Goal: Communication & Community: Participate in discussion

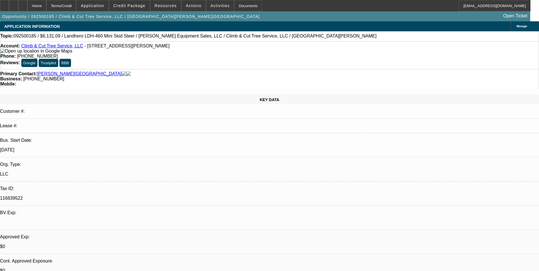
select select "0.15"
select select "2"
select select "0.1"
select select "4"
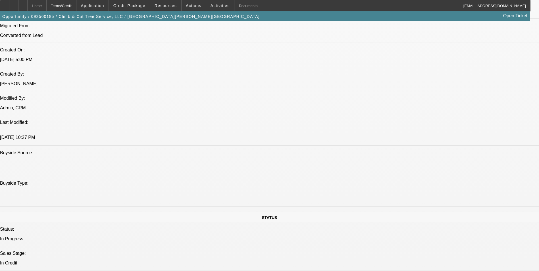
scroll to position [568, 0]
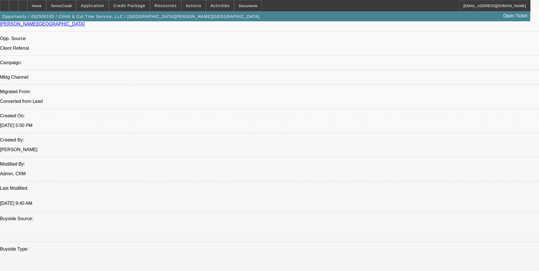
select select "0.15"
select select "2"
select select "0.1"
select select "4"
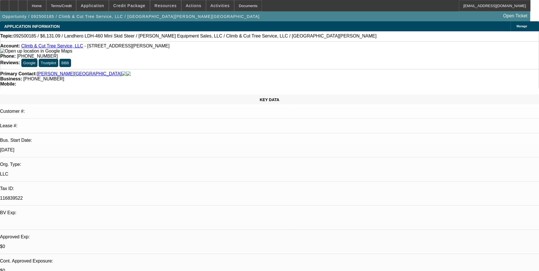
scroll to position [57, 0]
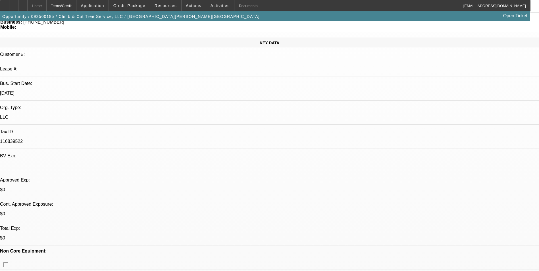
radio input "true"
type textarea "yeeeahp, submitted this at 10pm last night. Thought $6K might be doable but did…"
radio input "true"
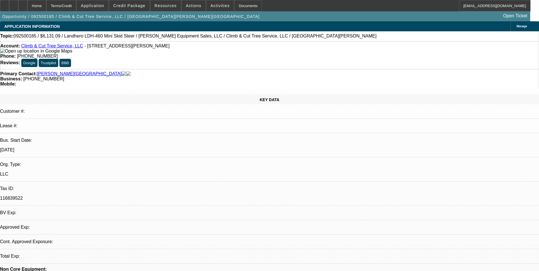
select select "0.15"
select select "2"
select select "0.1"
select select "4"
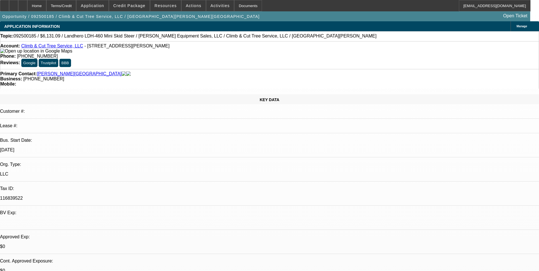
drag, startPoint x: 406, startPoint y: 213, endPoint x: 226, endPoint y: 213, distance: 180.1
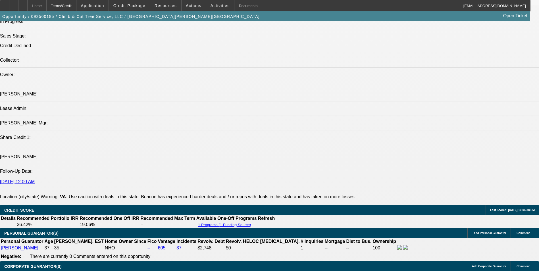
scroll to position [682, 0]
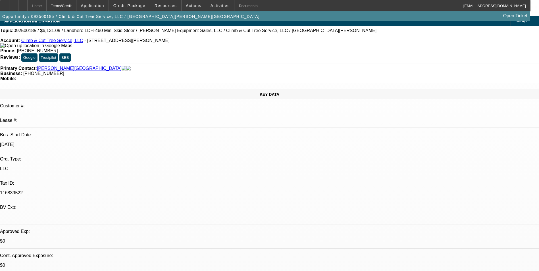
scroll to position [0, 0]
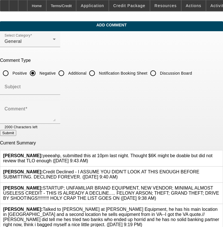
click at [220, 153] on icon at bounding box center [220, 153] width 0 height 0
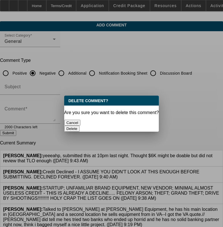
click at [80, 126] on button "Delete" at bounding box center [72, 129] width 16 height 6
